Goal: Task Accomplishment & Management: Use online tool/utility

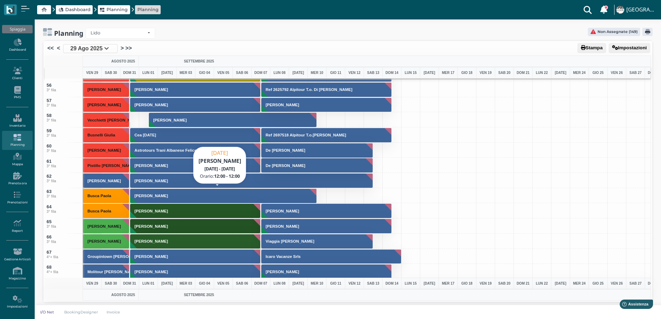
scroll to position [833, 0]
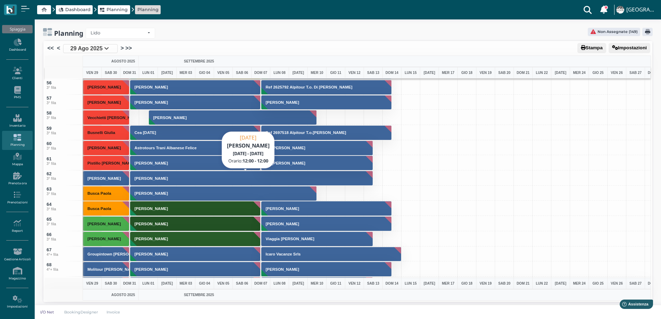
click at [193, 173] on button "[PERSON_NAME]" at bounding box center [251, 178] width 243 height 15
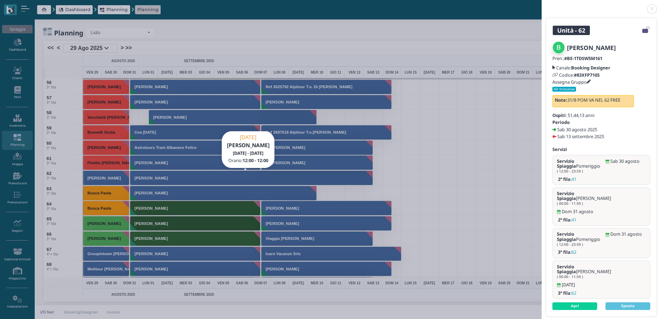
scroll to position [1, 0]
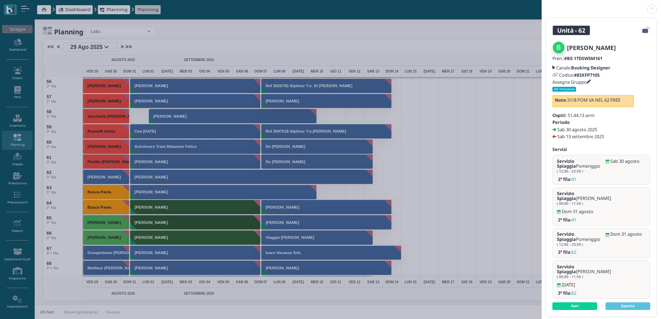
click at [651, 14] on header at bounding box center [601, 8] width 119 height 17
drag, startPoint x: 650, startPoint y: 9, endPoint x: 642, endPoint y: 9, distance: 8.3
click at [542, 5] on link at bounding box center [542, 5] width 0 height 0
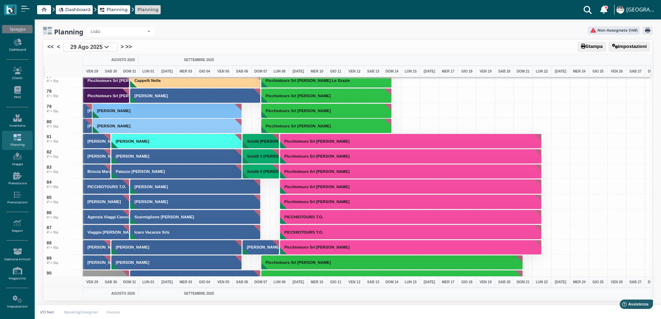
scroll to position [1145, 0]
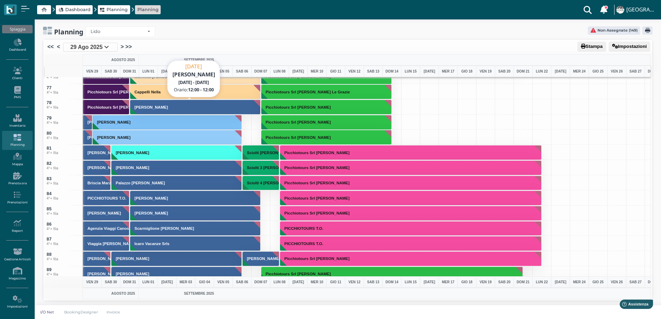
click at [142, 109] on h3 "[PERSON_NAME]" at bounding box center [151, 107] width 39 height 4
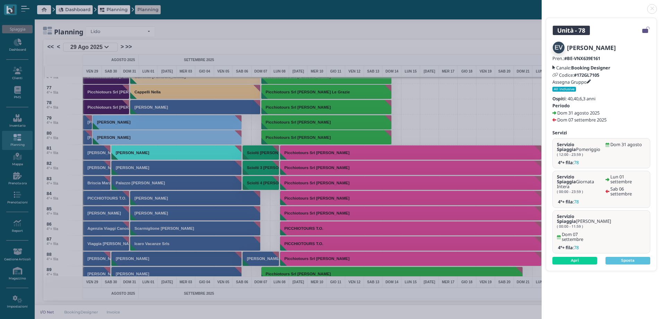
click at [542, 5] on link at bounding box center [542, 5] width 0 height 0
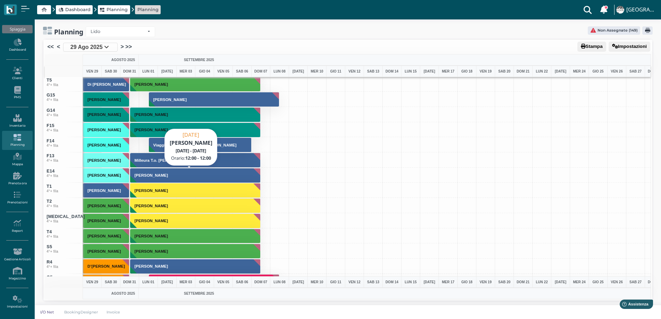
scroll to position [2650, 0]
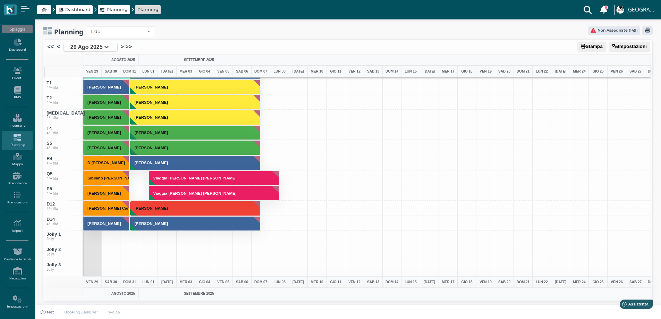
click at [80, 46] on span "29 Ago 2025" at bounding box center [86, 47] width 32 height 8
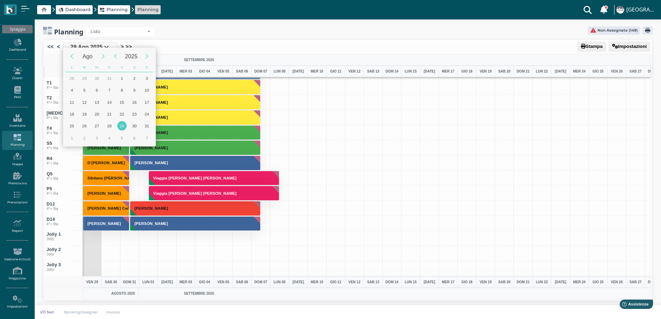
click at [121, 129] on div "29" at bounding box center [121, 125] width 9 height 9
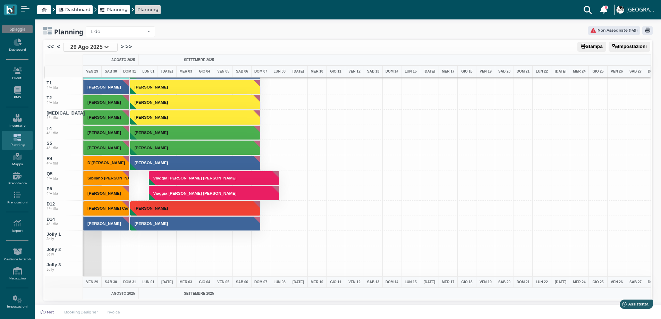
type input "[DATE]"
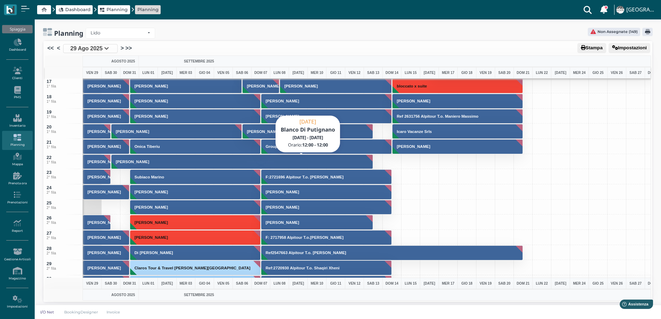
scroll to position [0, 0]
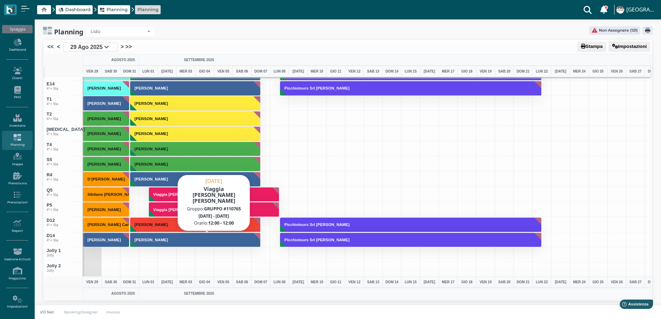
scroll to position [2637, 0]
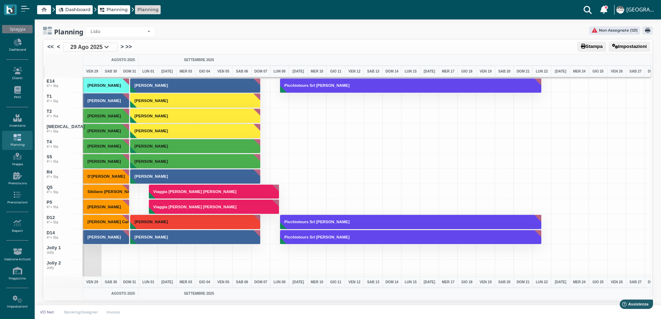
click at [74, 49] on span "29 Ago 2025" at bounding box center [86, 47] width 32 height 8
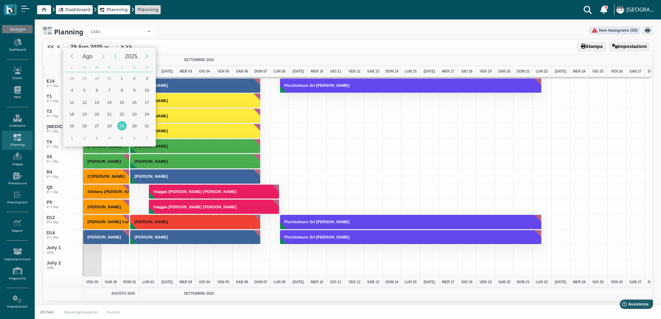
click at [159, 45] on div "Ago 2025 L M M G V S D 30 1 2 3 4 5 6 7 8 9 10 11 12 13 14 15 16 17 18 19 20 21…" at bounding box center [330, 159] width 661 height 320
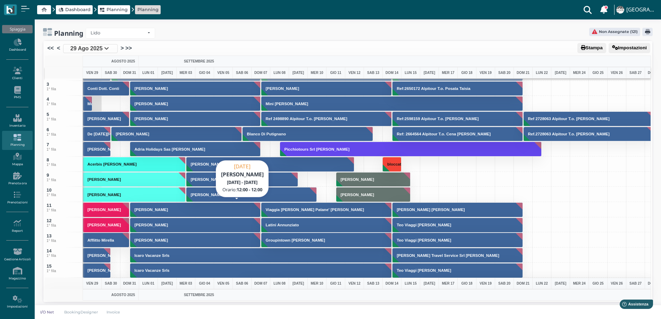
scroll to position [0, 0]
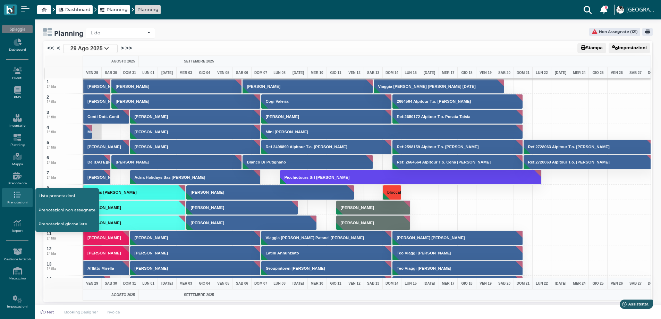
click at [70, 205] on link "Prenotazioni non assegnate" at bounding box center [66, 209] width 63 height 13
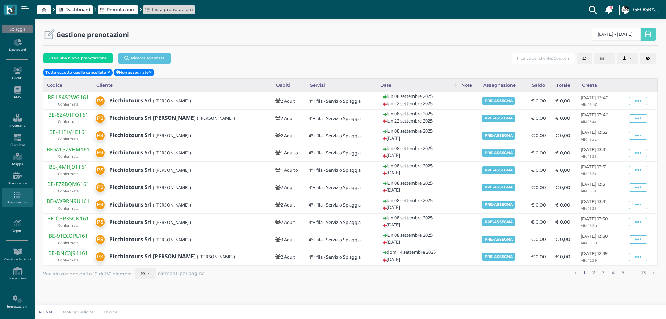
select select "0"
click at [21, 142] on link "Planning" at bounding box center [17, 140] width 30 height 19
